Goal: Transaction & Acquisition: Purchase product/service

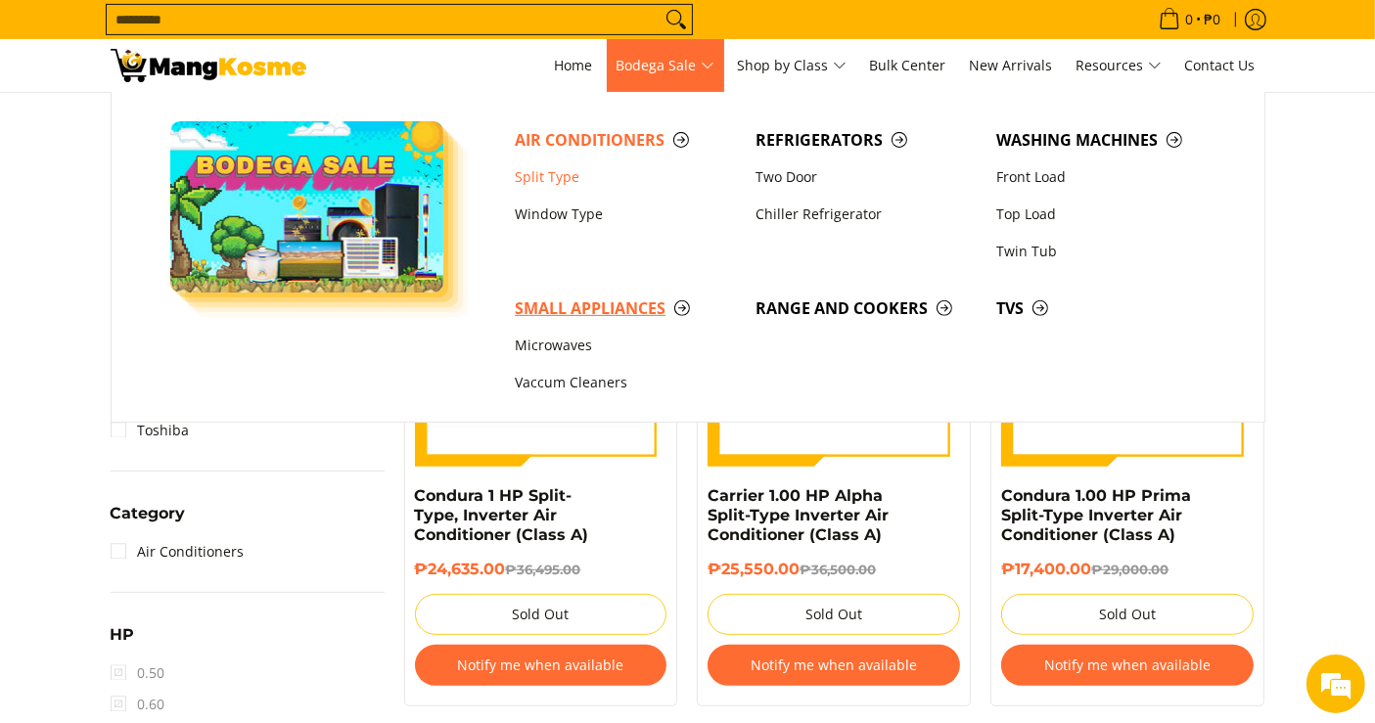
click at [568, 303] on span "Small Appliances" at bounding box center [625, 309] width 221 height 24
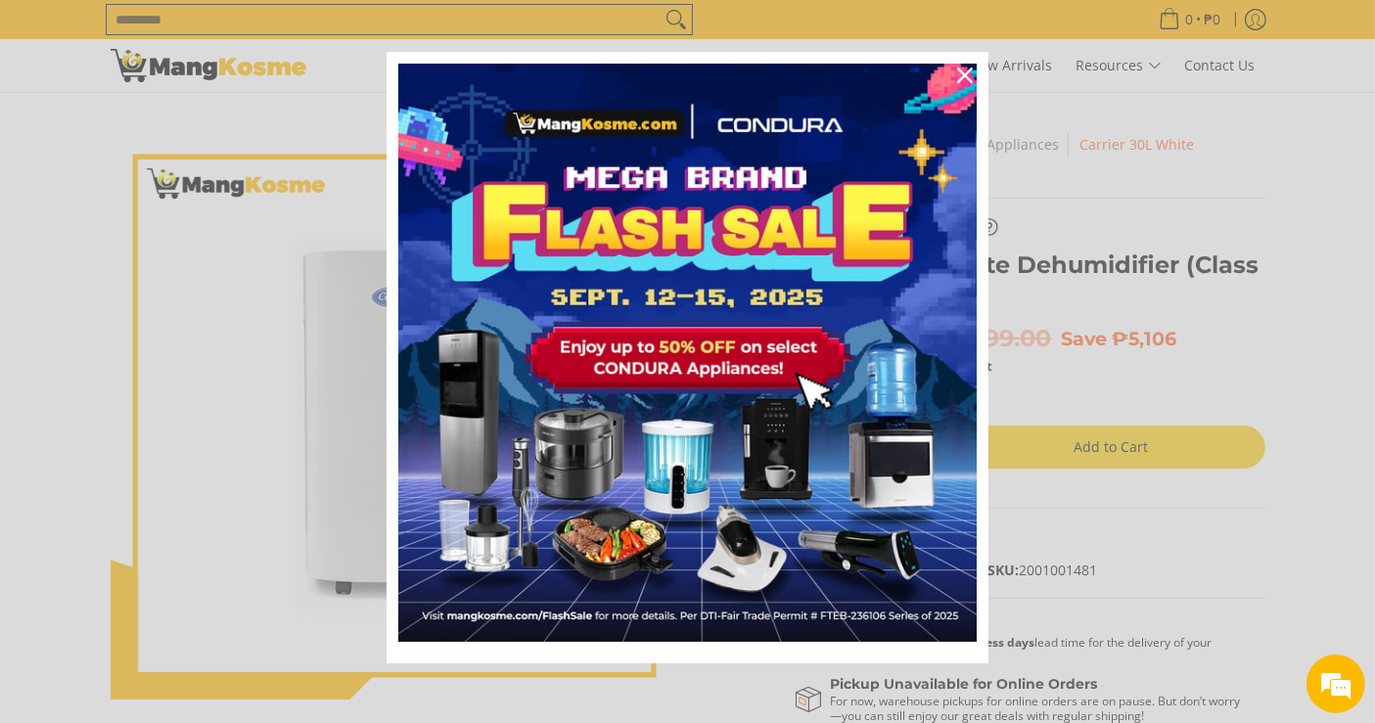
scroll to position [14, 0]
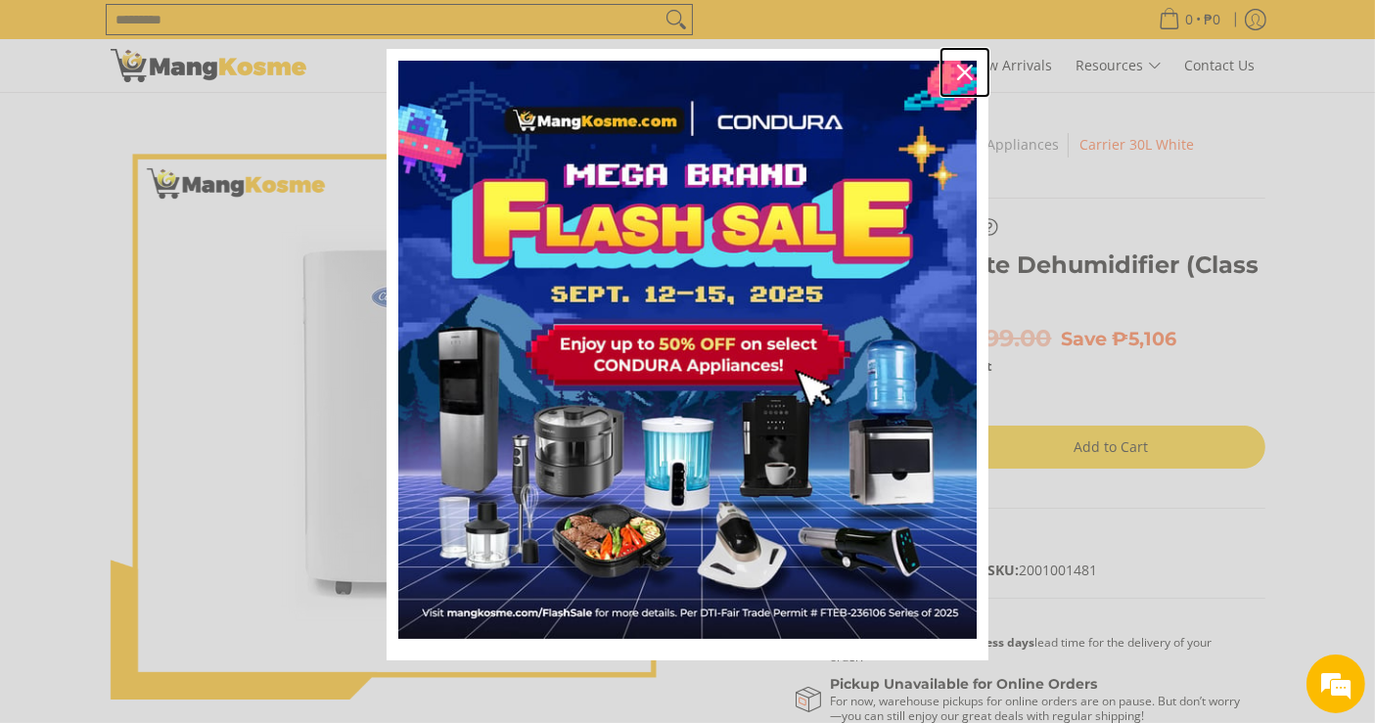
click at [960, 66] on icon "close icon" at bounding box center [965, 73] width 16 height 16
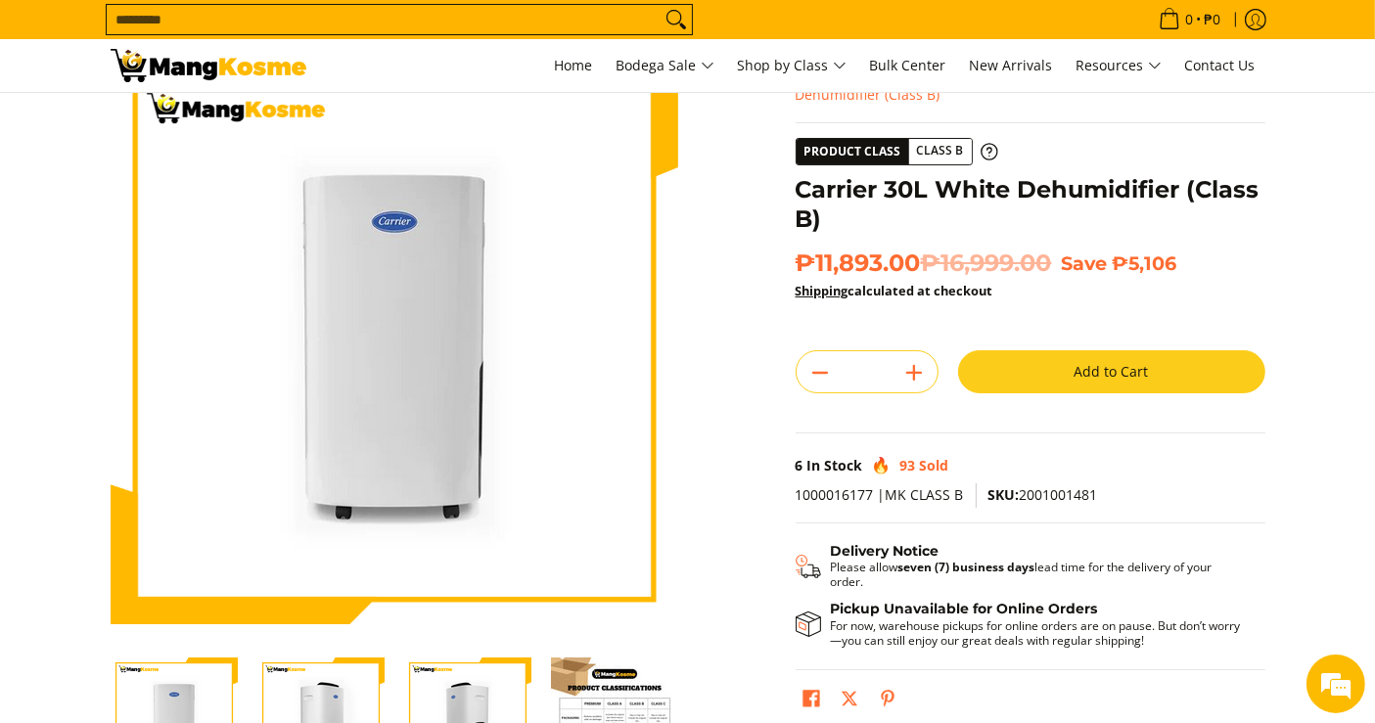
scroll to position [109, 0]
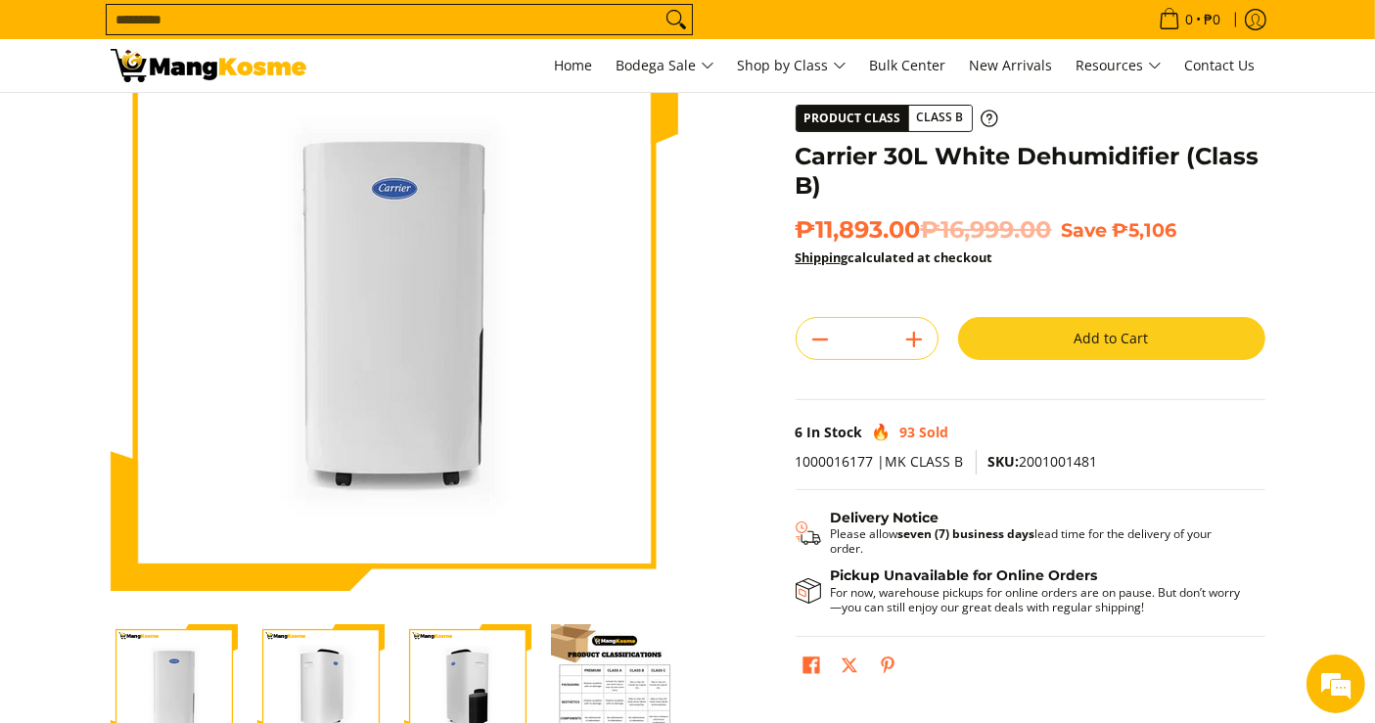
click at [1041, 462] on span "SKU: 2001001481" at bounding box center [1043, 461] width 110 height 19
copy span "2001001481"
